Goal: Book appointment/travel/reservation

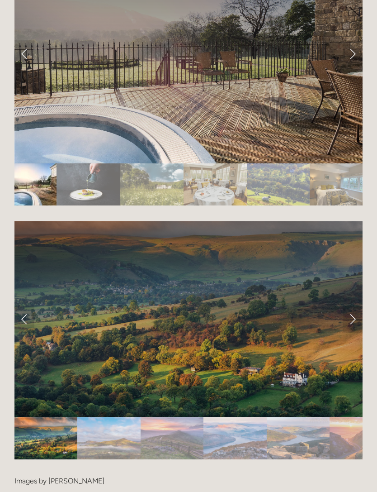
scroll to position [1709, 0]
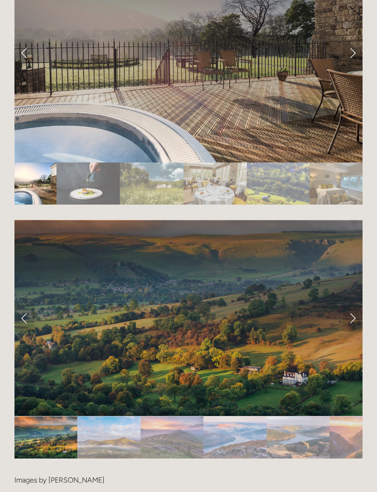
click at [349, 314] on link "Next Slide" at bounding box center [353, 318] width 20 height 27
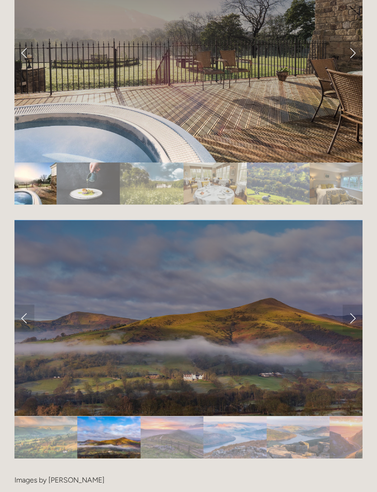
click at [352, 307] on link "Next Slide" at bounding box center [353, 318] width 20 height 27
click at [344, 305] on link "Next Slide" at bounding box center [353, 318] width 20 height 27
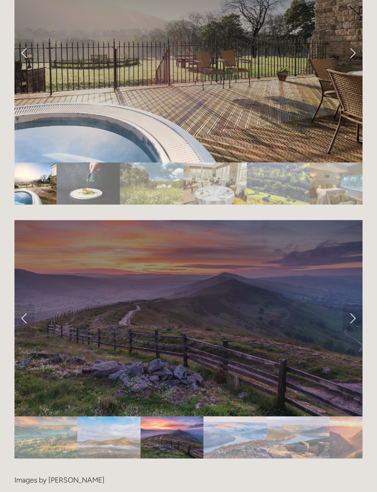
click at [337, 457] on div at bounding box center [188, 457] width 348 height 0
click at [350, 313] on link "Next Slide" at bounding box center [353, 318] width 20 height 27
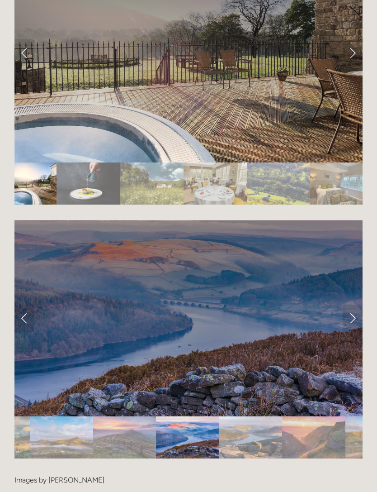
click at [348, 310] on link "Next Slide" at bounding box center [353, 318] width 20 height 27
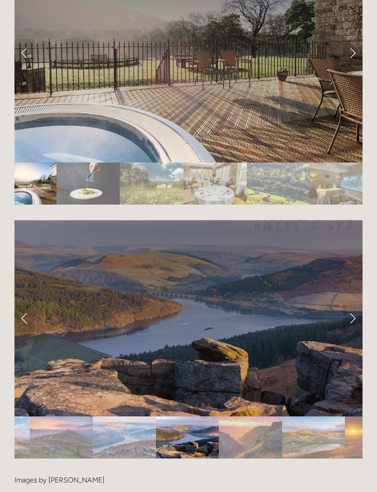
click at [346, 310] on link "Next Slide" at bounding box center [353, 318] width 20 height 27
click at [341, 456] on div at bounding box center [188, 456] width 348 height 0
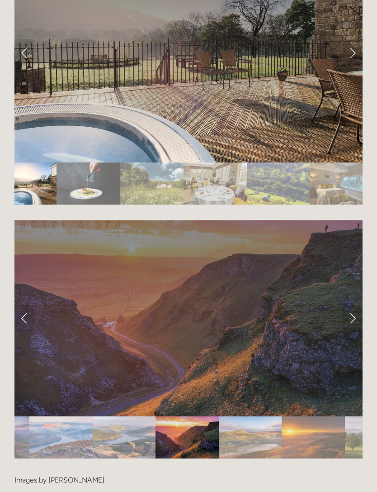
click at [347, 307] on link "Next Slide" at bounding box center [353, 318] width 20 height 27
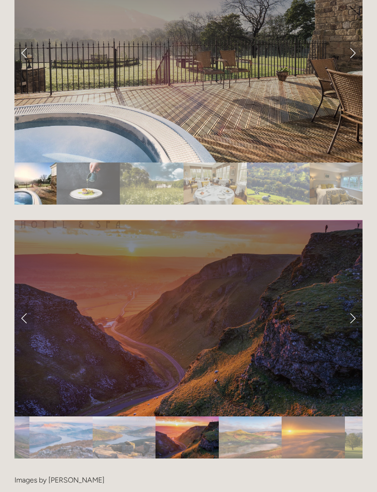
click at [349, 308] on link "Next Slide" at bounding box center [353, 318] width 20 height 27
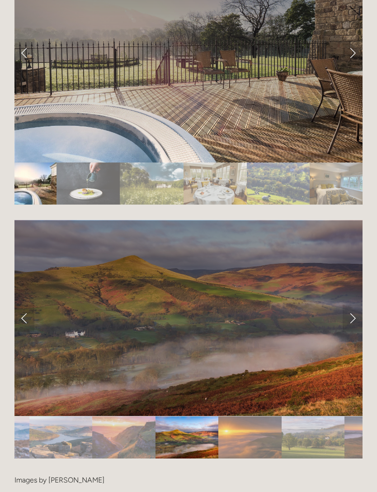
click at [350, 308] on link "Next Slide" at bounding box center [353, 318] width 20 height 27
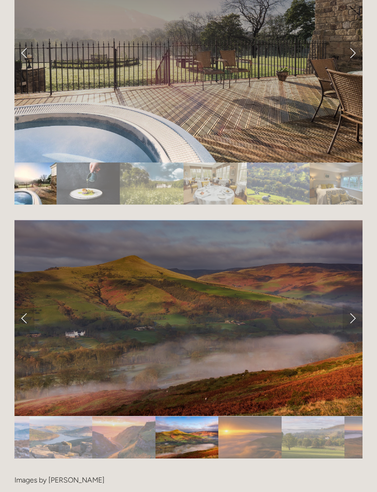
click at [348, 308] on link "Next Slide" at bounding box center [353, 318] width 20 height 27
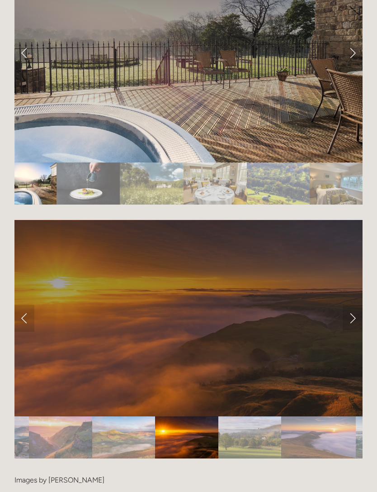
click at [347, 313] on link "Next Slide" at bounding box center [353, 318] width 20 height 27
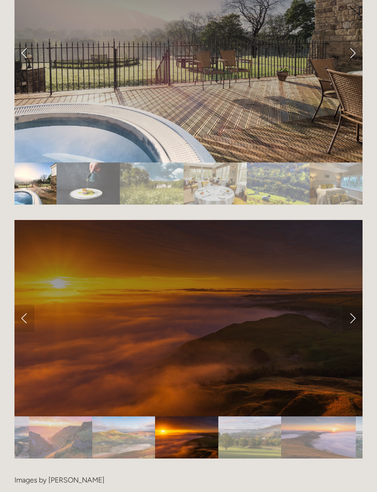
click at [351, 311] on link "Next Slide" at bounding box center [353, 318] width 20 height 27
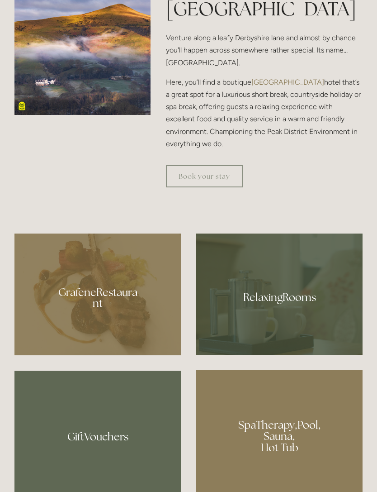
scroll to position [483, 0]
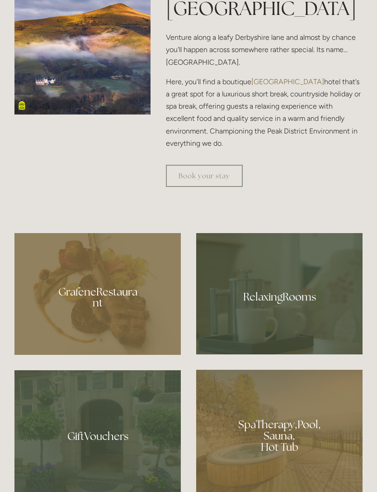
click at [221, 187] on link "Book your stay" at bounding box center [204, 176] width 77 height 22
